Goal: Task Accomplishment & Management: Use online tool/utility

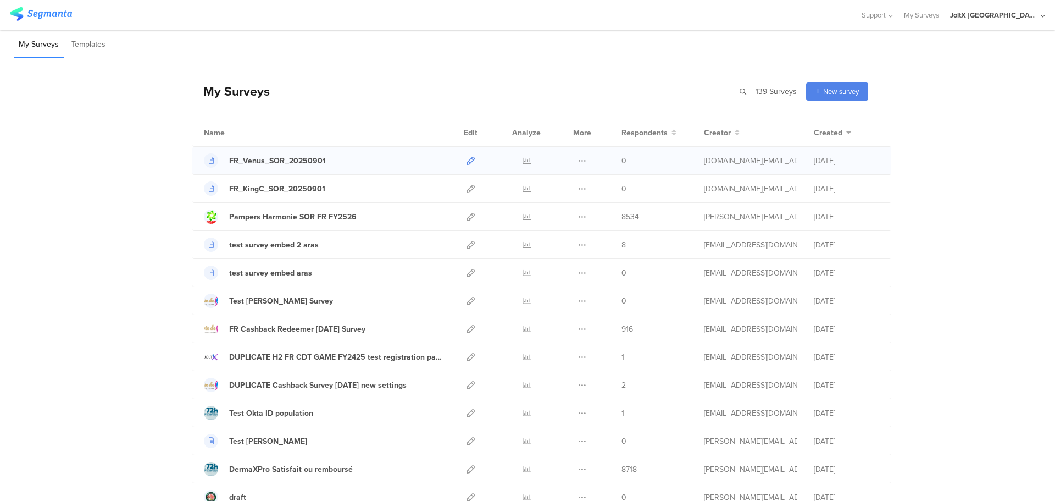
click at [467, 162] on icon at bounding box center [471, 161] width 8 height 8
click at [469, 189] on icon at bounding box center [471, 189] width 8 height 8
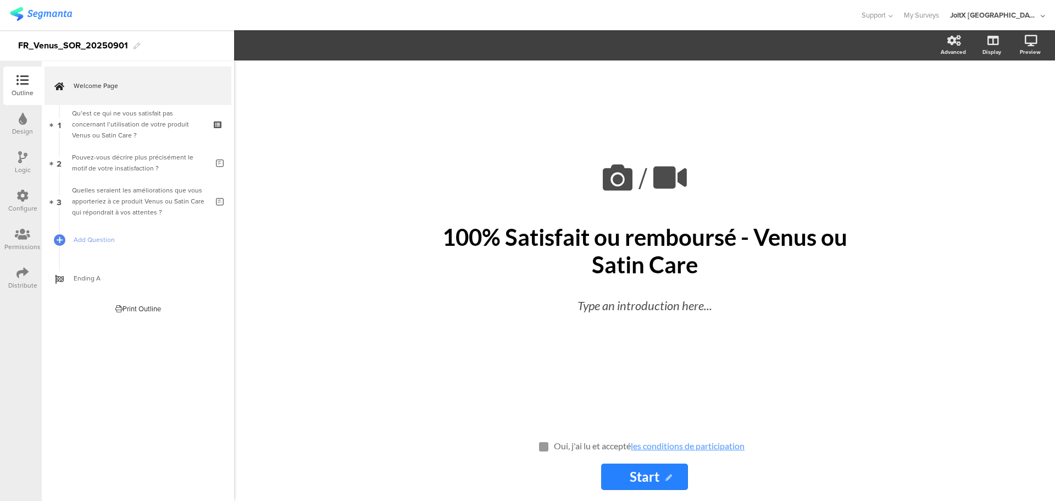
click at [25, 268] on icon at bounding box center [22, 273] width 12 height 12
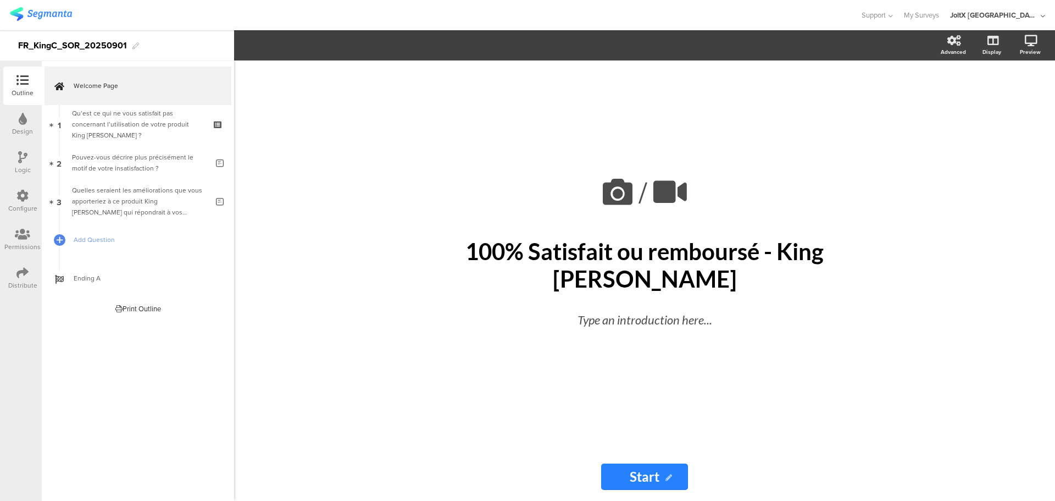
click at [20, 276] on icon at bounding box center [22, 273] width 12 height 12
